Goal: Use online tool/utility: Utilize a website feature to perform a specific function

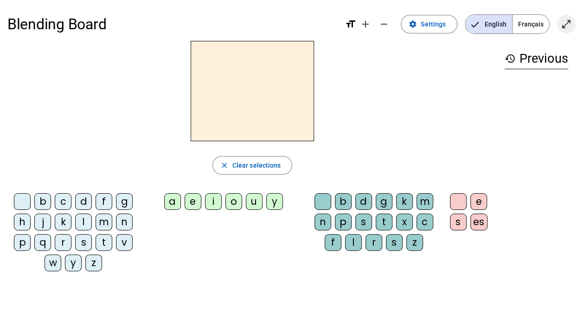
click at [565, 19] on mat-icon "open_in_full" at bounding box center [566, 24] width 11 height 11
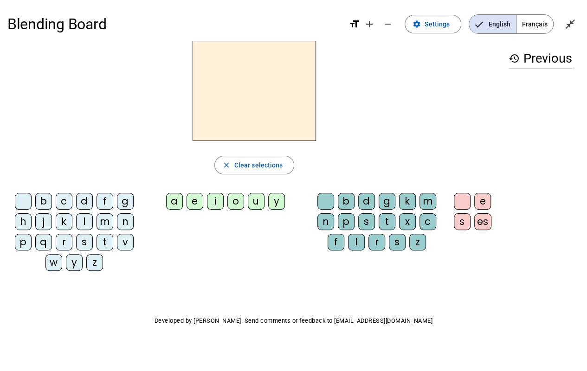
click at [42, 222] on div "j" at bounding box center [43, 221] width 17 height 17
click at [192, 200] on div "e" at bounding box center [195, 201] width 17 height 17
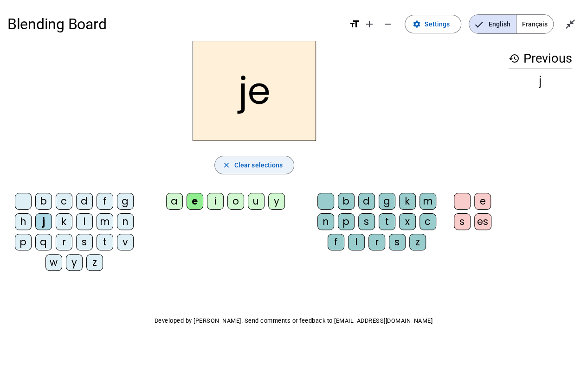
click at [231, 161] on mat-icon "close" at bounding box center [226, 165] width 8 height 8
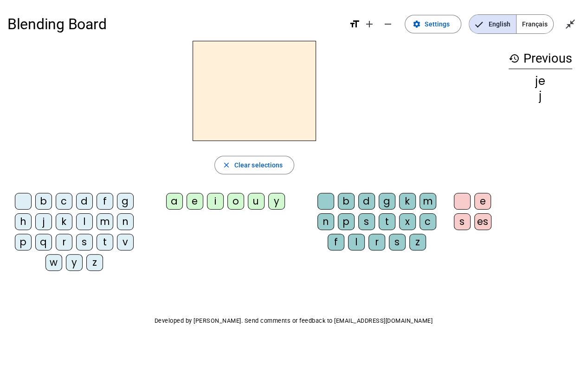
click at [86, 199] on div "d" at bounding box center [84, 201] width 17 height 17
click at [200, 205] on div "e" at bounding box center [195, 201] width 17 height 17
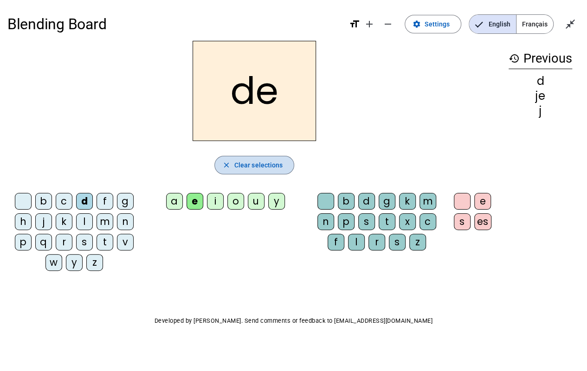
click at [238, 167] on span "Clear selections" at bounding box center [258, 165] width 49 height 11
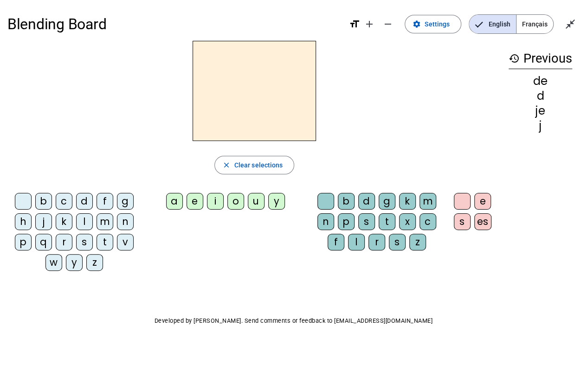
click at [103, 220] on div "m" at bounding box center [105, 221] width 17 height 17
click at [192, 202] on div "e" at bounding box center [195, 201] width 17 height 17
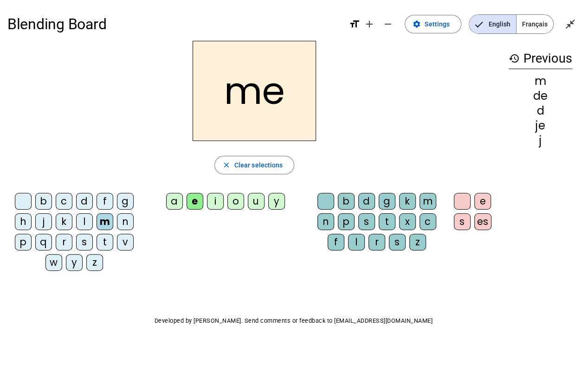
click at [261, 104] on h2 "me" at bounding box center [254, 91] width 123 height 100
click at [258, 161] on span "Clear selections" at bounding box center [258, 165] width 49 height 11
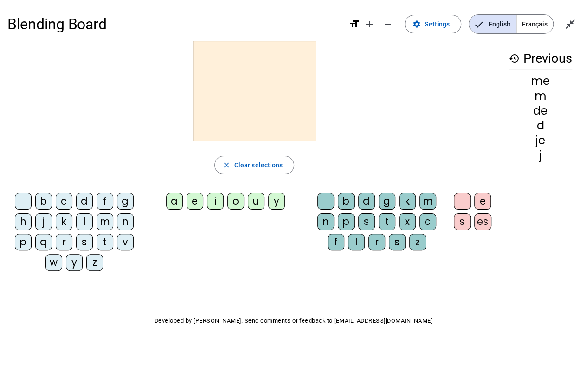
click at [85, 222] on div "l" at bounding box center [84, 221] width 17 height 17
click at [197, 198] on div "e" at bounding box center [195, 201] width 17 height 17
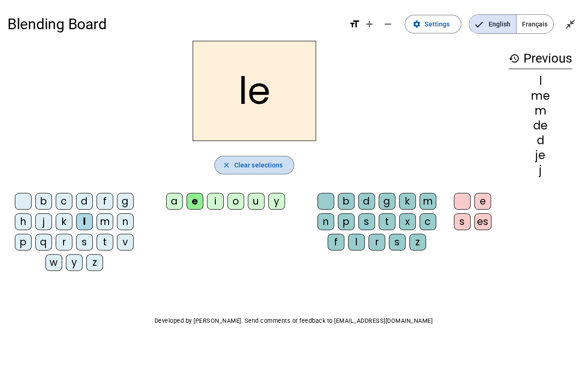
click at [246, 161] on span "Clear selections" at bounding box center [258, 165] width 49 height 11
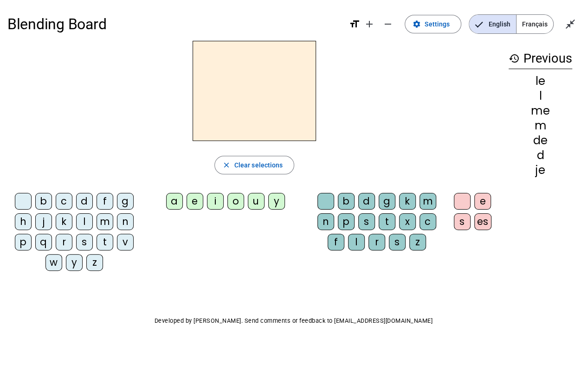
click at [81, 223] on div "l" at bounding box center [84, 221] width 17 height 17
click at [257, 203] on div "u" at bounding box center [256, 201] width 17 height 17
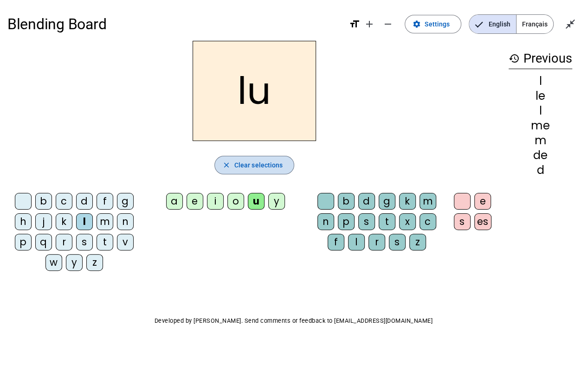
click at [243, 168] on span "Clear selections" at bounding box center [258, 165] width 49 height 11
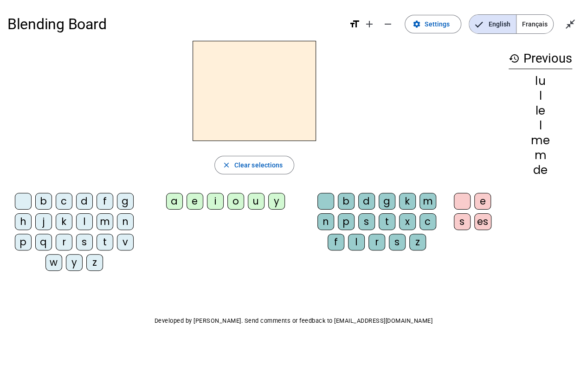
click at [123, 244] on div "v" at bounding box center [125, 242] width 17 height 17
drag, startPoint x: 256, startPoint y: 202, endPoint x: 252, endPoint y: 239, distance: 36.4
click at [252, 239] on div "b c d f g h j k l m n p q r s t v w y z a e i o u y b d g k m n p s t x c f l r…" at bounding box center [254, 233] width 494 height 89
click at [258, 201] on div "u" at bounding box center [256, 201] width 17 height 17
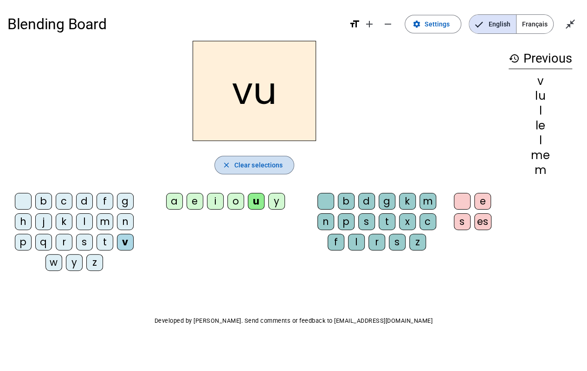
click at [247, 164] on span "Clear selections" at bounding box center [258, 165] width 49 height 11
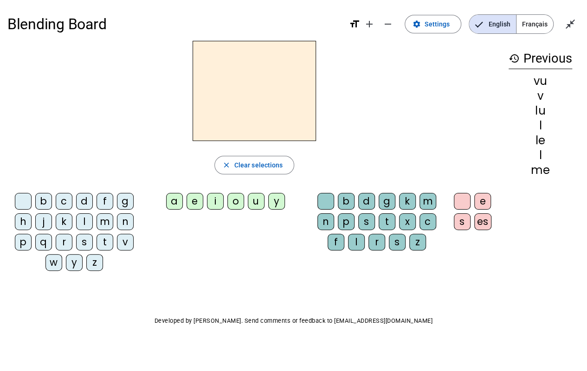
click at [45, 199] on div "b" at bounding box center [43, 201] width 17 height 17
drag, startPoint x: 256, startPoint y: 202, endPoint x: 236, endPoint y: 254, distance: 55.7
click at [236, 254] on div "b c d f g h j k l m n p q r s t v w y z a e i o u y b d g k m n p s t x c f l r…" at bounding box center [254, 233] width 494 height 89
drag, startPoint x: 236, startPoint y: 254, endPoint x: 230, endPoint y: 233, distance: 21.6
click at [230, 233] on div "b c d f g h j k l m n p q r s t v w y z a e i o u y b d g k m n p s t x c f l r…" at bounding box center [254, 233] width 494 height 89
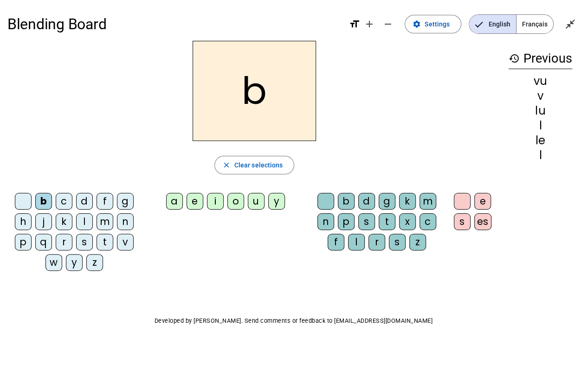
click at [258, 200] on div "u" at bounding box center [256, 201] width 17 height 17
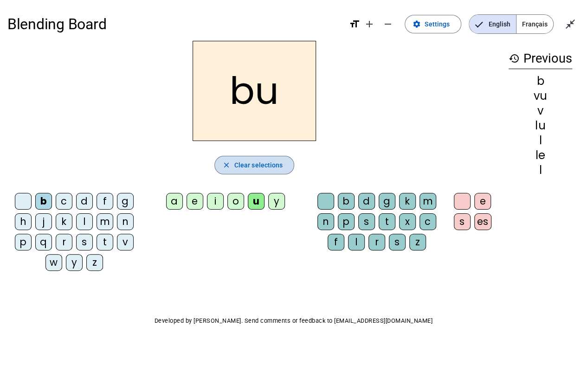
click at [271, 162] on span "Clear selections" at bounding box center [258, 165] width 49 height 11
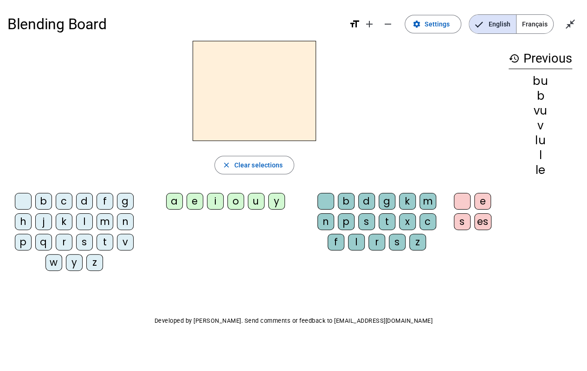
click at [22, 242] on div "p" at bounding box center [23, 242] width 17 height 17
click at [255, 206] on div "u" at bounding box center [256, 201] width 17 height 17
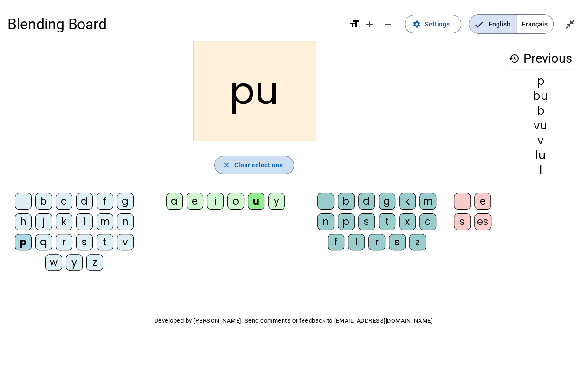
click at [247, 165] on span "Clear selections" at bounding box center [258, 165] width 49 height 11
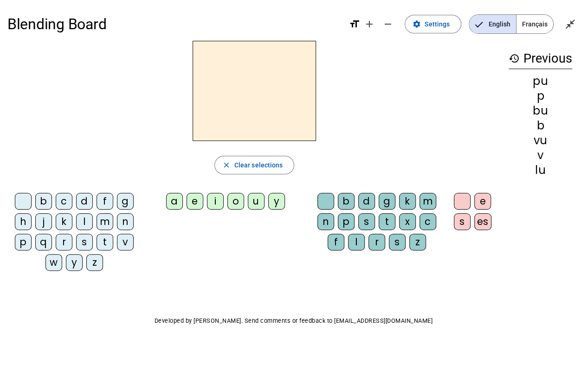
click at [87, 240] on div "s" at bounding box center [84, 242] width 17 height 17
click at [252, 200] on div "u" at bounding box center [256, 201] width 17 height 17
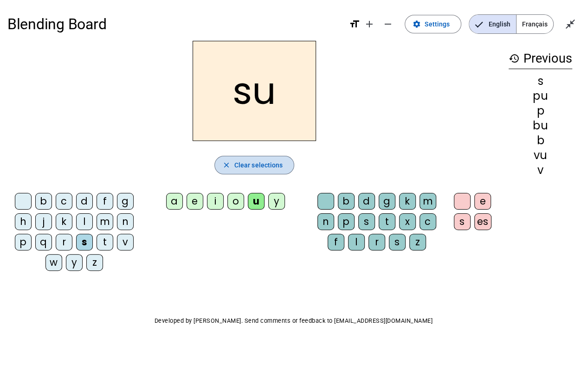
click at [243, 161] on span "Clear selections" at bounding box center [258, 165] width 49 height 11
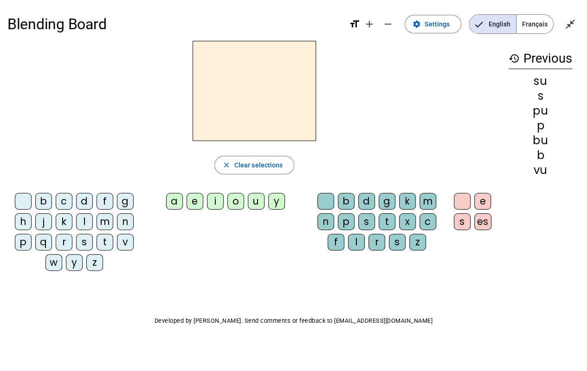
click at [84, 237] on div "s" at bounding box center [84, 242] width 17 height 17
click at [171, 201] on div "a" at bounding box center [174, 201] width 17 height 17
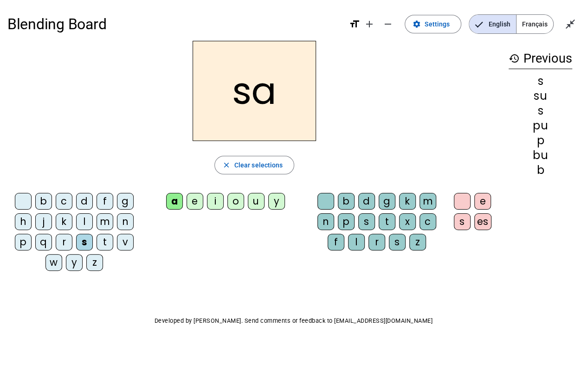
click at [171, 201] on div "a" at bounding box center [174, 201] width 17 height 17
click at [245, 162] on span "Clear selections" at bounding box center [258, 165] width 49 height 11
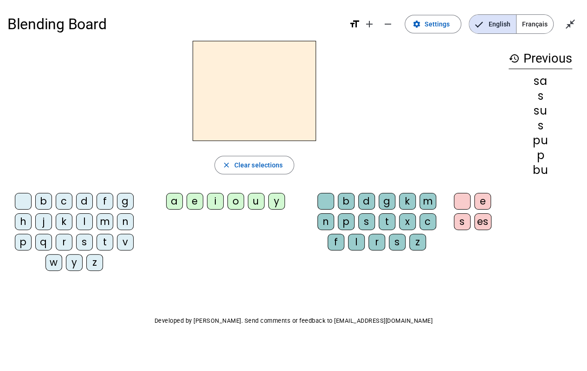
click at [85, 216] on div "l" at bounding box center [84, 221] width 17 height 17
click at [175, 203] on div "a" at bounding box center [174, 201] width 17 height 17
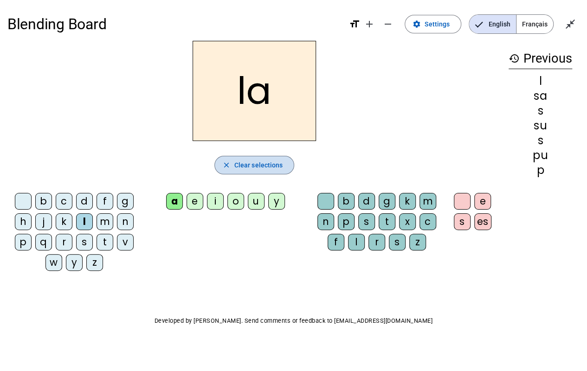
click at [249, 166] on span "Clear selections" at bounding box center [258, 165] width 49 height 11
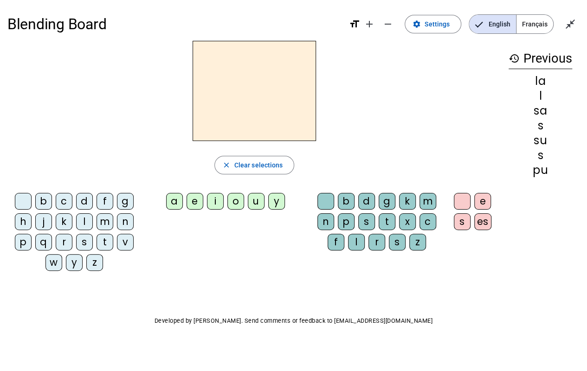
click at [80, 223] on div "l" at bounding box center [84, 221] width 17 height 17
click at [174, 205] on div "a" at bounding box center [174, 201] width 17 height 17
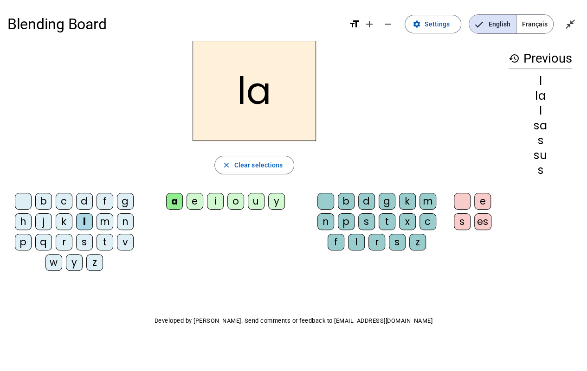
click at [421, 222] on div "c" at bounding box center [427, 221] width 17 height 17
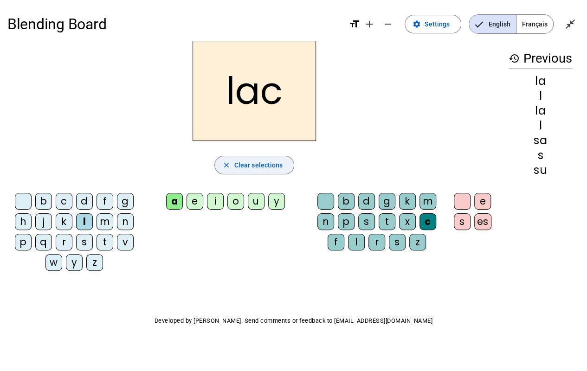
drag, startPoint x: 262, startPoint y: 153, endPoint x: 261, endPoint y: 162, distance: 8.9
click at [261, 162] on div "lac close Clear selections b c d f g h j k l m n p q r s t v w y z a e i o u y …" at bounding box center [254, 160] width 494 height 238
click at [261, 162] on span "Clear selections" at bounding box center [258, 165] width 49 height 11
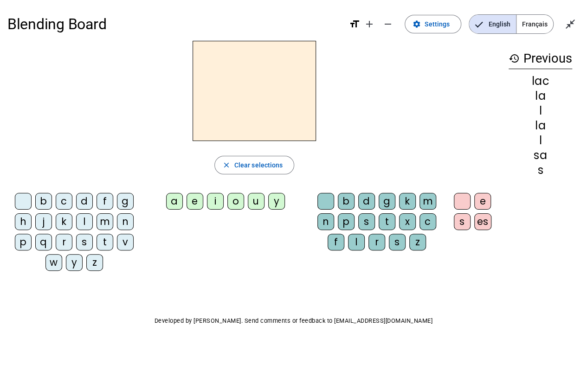
click at [86, 239] on div "s" at bounding box center [84, 242] width 17 height 17
click at [174, 201] on div "a" at bounding box center [174, 201] width 17 height 17
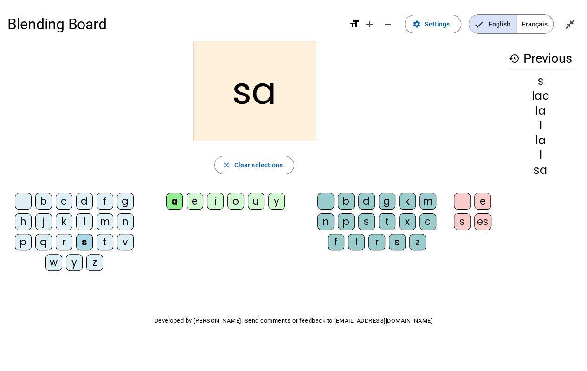
click at [429, 218] on div "c" at bounding box center [427, 221] width 17 height 17
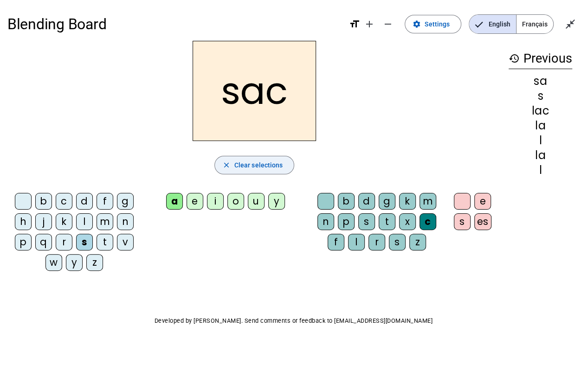
click at [238, 165] on span "Clear selections" at bounding box center [258, 165] width 49 height 11
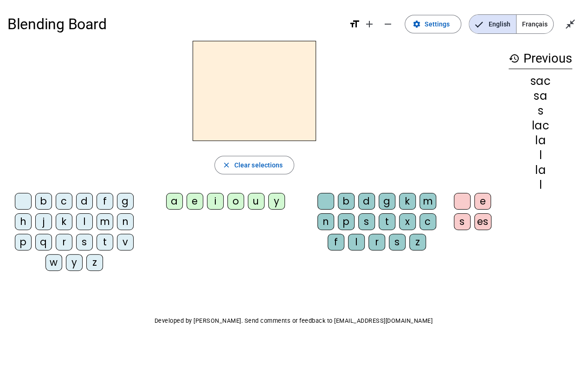
click at [101, 245] on div "t" at bounding box center [105, 242] width 17 height 17
click at [171, 201] on div "a" at bounding box center [174, 201] width 17 height 17
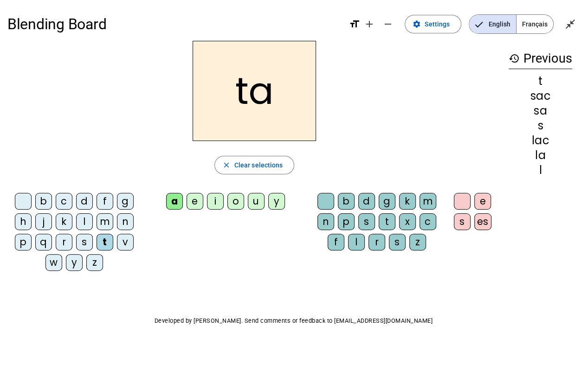
click at [424, 219] on div "c" at bounding box center [427, 221] width 17 height 17
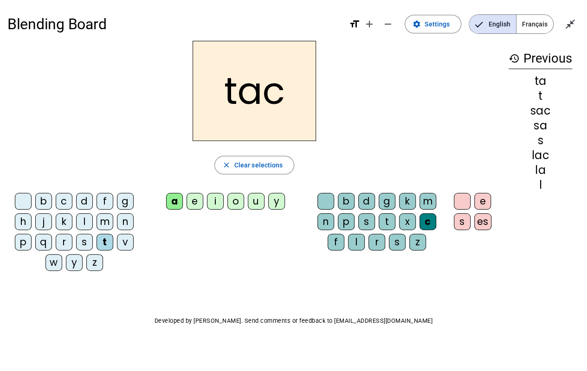
click at [234, 204] on div "o" at bounding box center [235, 201] width 17 height 17
click at [176, 203] on div "a" at bounding box center [174, 201] width 17 height 17
click at [438, 29] on span "Settings" at bounding box center [437, 24] width 25 height 11
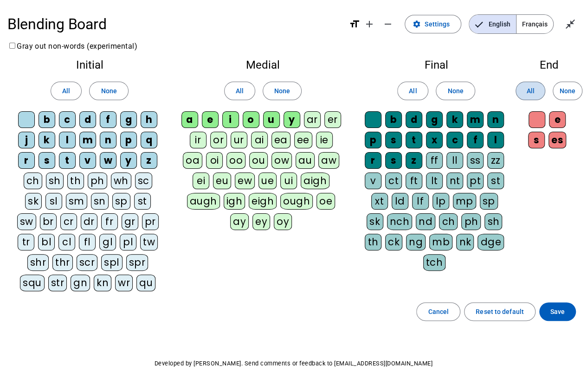
click at [533, 90] on span "All" at bounding box center [530, 90] width 8 height 11
click at [525, 93] on span at bounding box center [530, 91] width 29 height 22
click at [529, 25] on span "Français" at bounding box center [534, 24] width 37 height 19
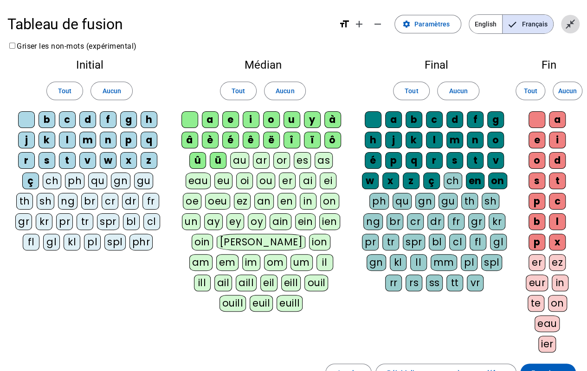
click at [573, 21] on mat-icon "close_fullscreen" at bounding box center [570, 24] width 11 height 11
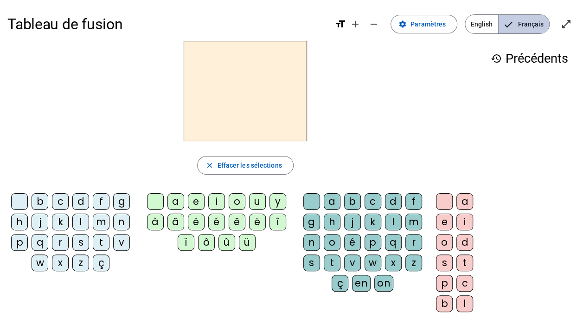
click at [529, 19] on span "Français" at bounding box center [524, 24] width 51 height 19
click at [94, 239] on div "t" at bounding box center [101, 242] width 17 height 17
click at [175, 200] on div "a" at bounding box center [176, 201] width 17 height 17
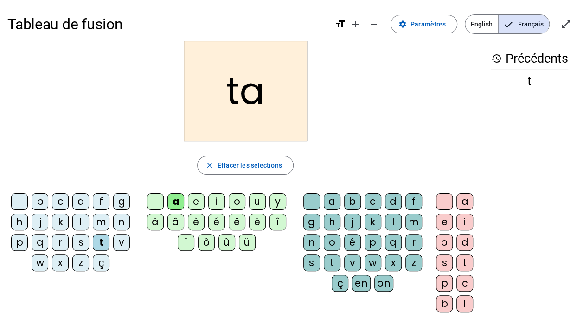
click at [376, 200] on div "c" at bounding box center [373, 201] width 17 height 17
click at [444, 241] on div "o" at bounding box center [444, 242] width 17 height 17
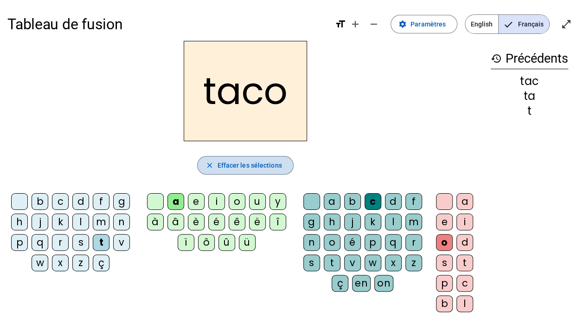
click at [229, 168] on span "Effacer les sélections" at bounding box center [249, 165] width 64 height 11
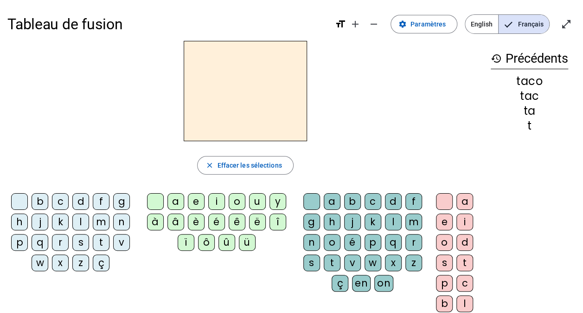
click at [65, 239] on div "r" at bounding box center [60, 242] width 17 height 17
click at [217, 201] on div "i" at bounding box center [216, 201] width 17 height 17
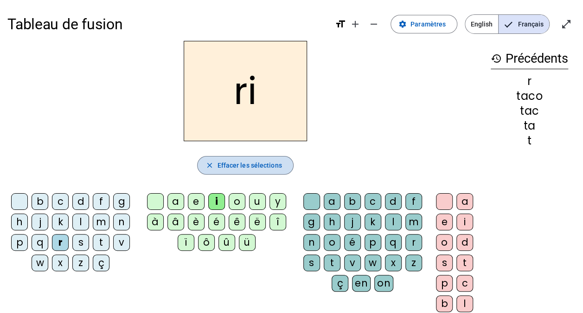
click at [233, 169] on span "Effacer les sélections" at bounding box center [249, 165] width 64 height 11
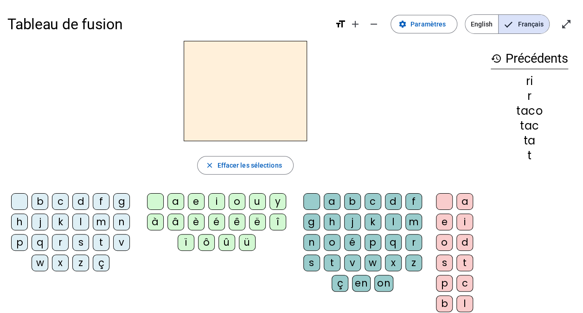
click at [119, 221] on div "n" at bounding box center [121, 221] width 17 height 17
click at [220, 204] on div "i" at bounding box center [216, 201] width 17 height 17
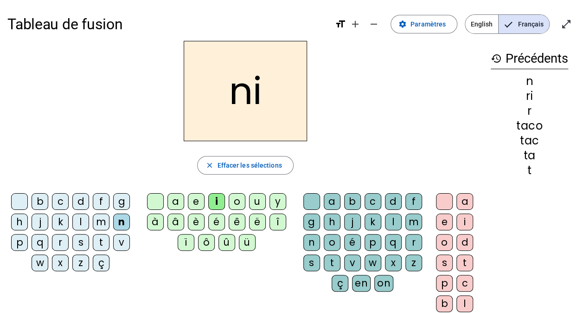
click at [77, 244] on div "s" at bounding box center [80, 242] width 17 height 17
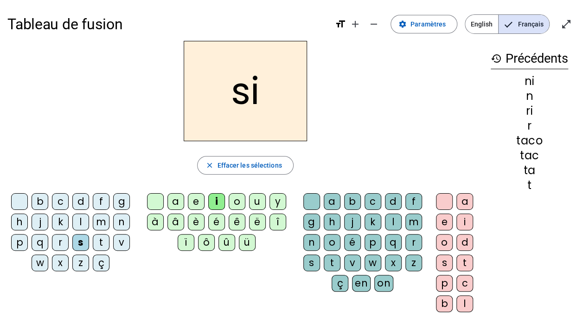
click at [254, 200] on div "u" at bounding box center [257, 201] width 17 height 17
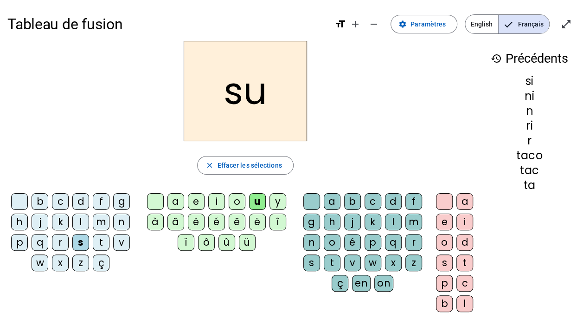
click at [118, 242] on div "v" at bounding box center [121, 242] width 17 height 17
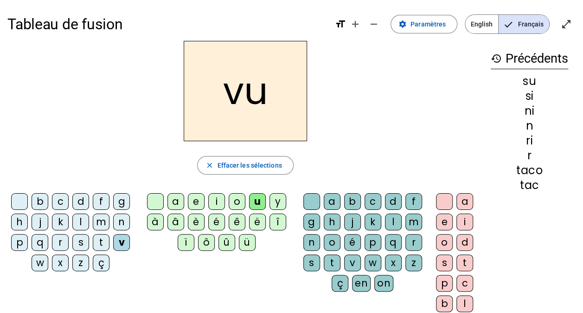
click at [79, 200] on div "d" at bounding box center [80, 201] width 17 height 17
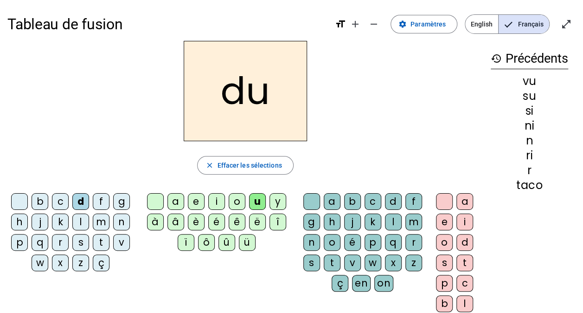
click at [21, 241] on div "p" at bounding box center [19, 242] width 17 height 17
click at [103, 245] on div "t" at bounding box center [101, 242] width 17 height 17
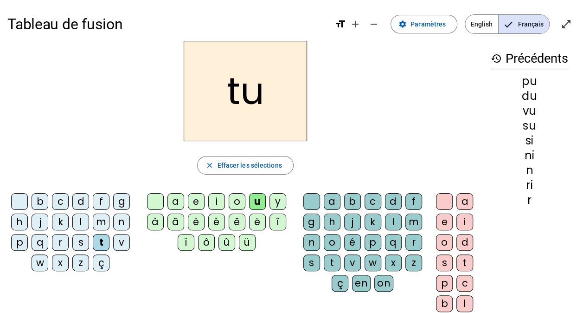
click at [197, 200] on div "e" at bounding box center [196, 201] width 17 height 17
click at [37, 224] on div "j" at bounding box center [40, 221] width 17 height 17
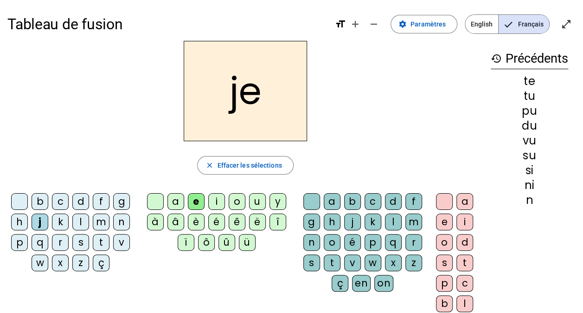
click at [80, 239] on div "s" at bounding box center [80, 242] width 17 height 17
click at [81, 218] on div "l" at bounding box center [80, 221] width 17 height 17
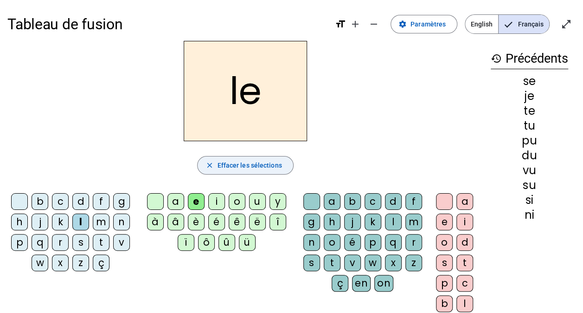
click at [225, 169] on span "Effacer les sélections" at bounding box center [249, 165] width 64 height 11
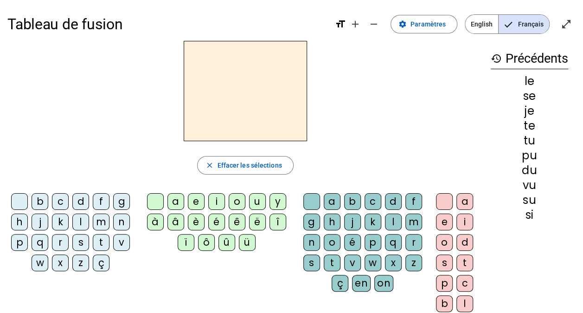
click at [215, 202] on div "i" at bounding box center [216, 201] width 17 height 17
click at [393, 219] on div "l" at bounding box center [393, 221] width 17 height 17
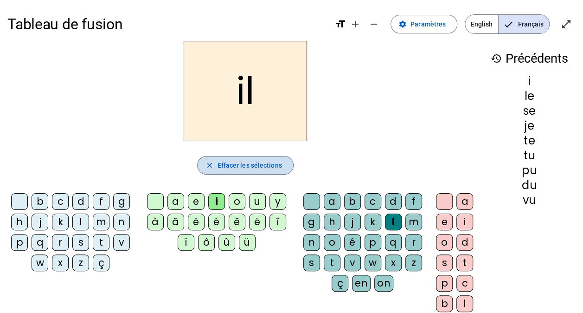
click at [255, 160] on span "Effacer les sélections" at bounding box center [249, 165] width 64 height 11
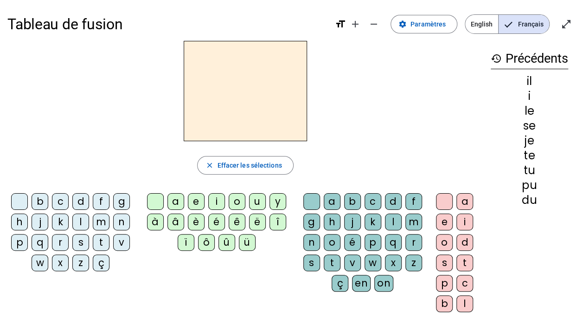
click at [78, 202] on div "d" at bounding box center [80, 201] width 17 height 17
click at [191, 199] on div "e" at bounding box center [196, 201] width 17 height 17
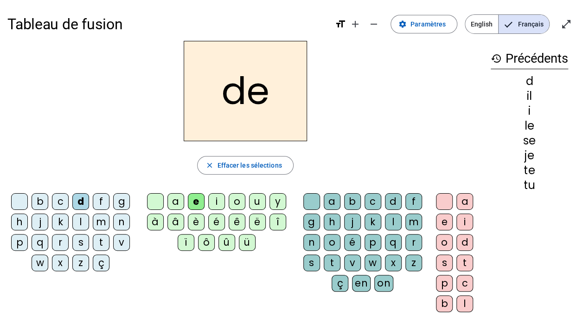
click at [100, 220] on div "m" at bounding box center [101, 221] width 17 height 17
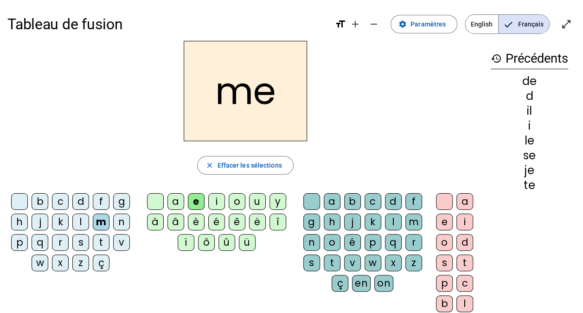
click at [178, 202] on div "a" at bounding box center [176, 201] width 17 height 17
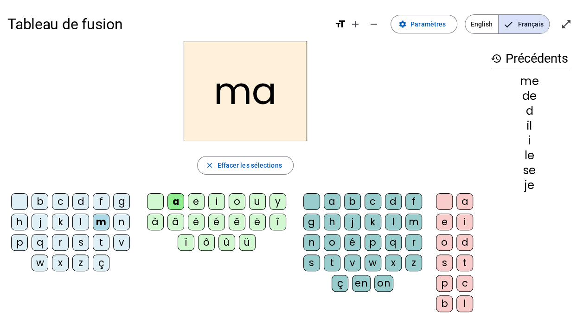
click at [103, 240] on div "t" at bounding box center [101, 242] width 17 height 17
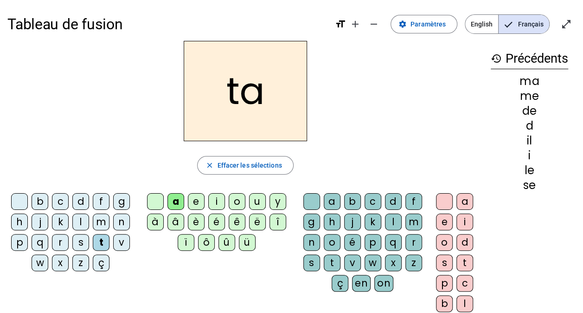
click at [76, 218] on div "l" at bounding box center [80, 221] width 17 height 17
click at [80, 241] on div "s" at bounding box center [80, 242] width 17 height 17
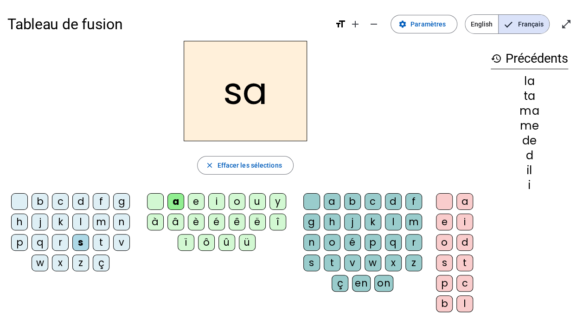
click at [368, 202] on div "c" at bounding box center [373, 201] width 17 height 17
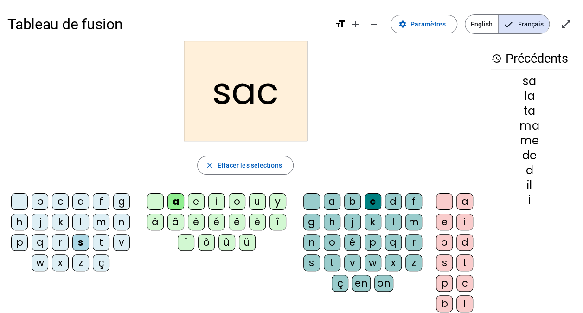
click at [84, 222] on div "l" at bounding box center [80, 221] width 17 height 17
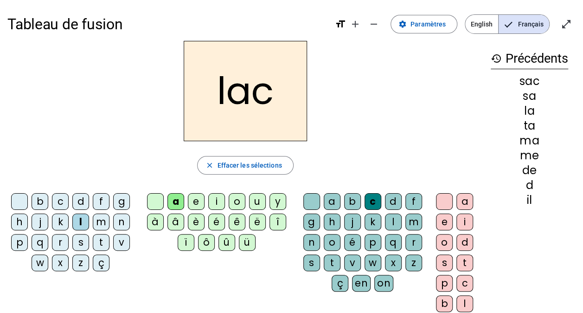
click at [38, 201] on div "b" at bounding box center [40, 201] width 17 height 17
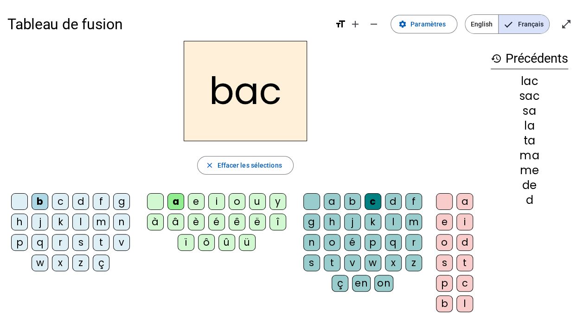
click at [100, 242] on div "t" at bounding box center [101, 242] width 17 height 17
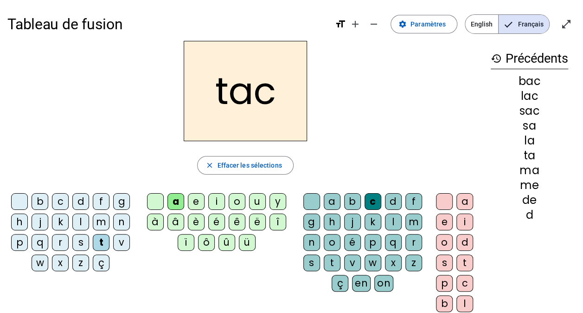
click at [215, 200] on div "i" at bounding box center [216, 201] width 17 height 17
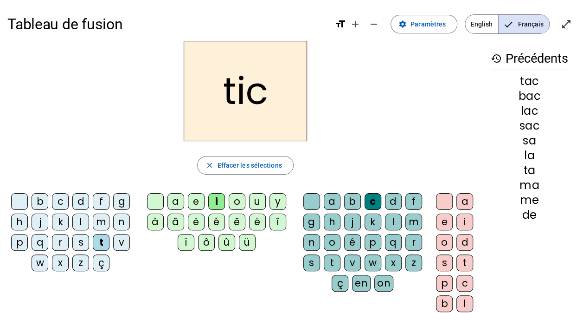
click at [22, 243] on div "p" at bounding box center [19, 242] width 17 height 17
